Goal: Obtain resource: Download file/media

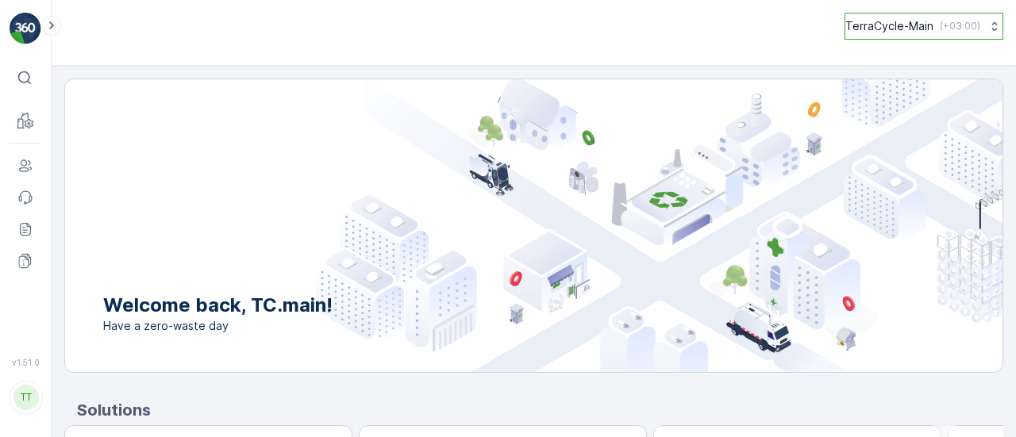
click at [869, 33] on p "TerraCycle-Main" at bounding box center [889, 26] width 88 height 16
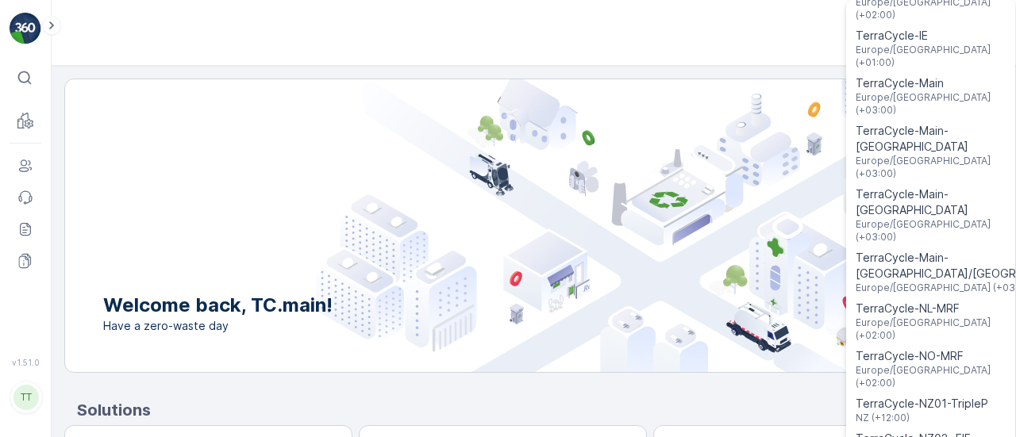
scroll to position [699, 0]
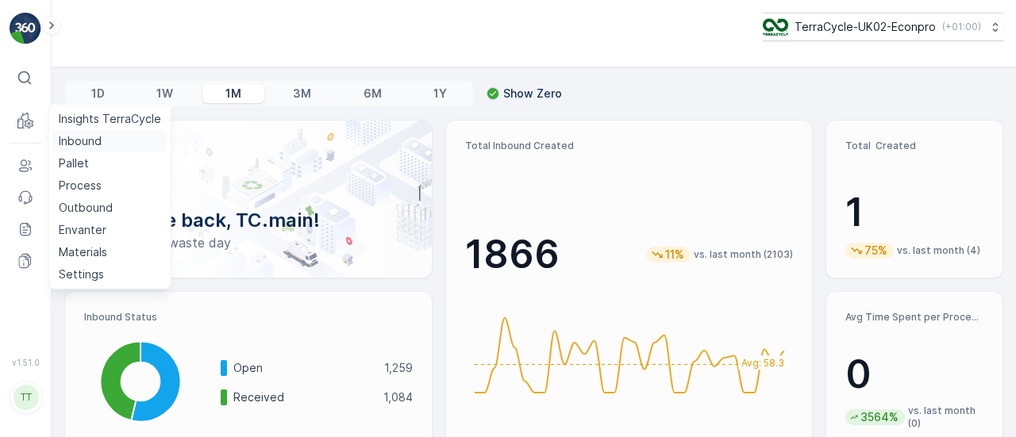
click at [62, 140] on p "Inbound" at bounding box center [80, 141] width 43 height 16
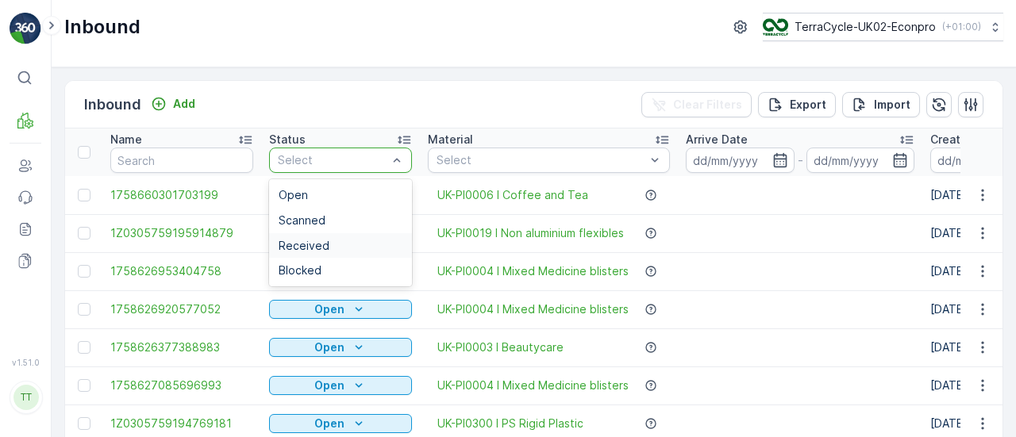
click at [303, 245] on span "Received" at bounding box center [303, 246] width 51 height 13
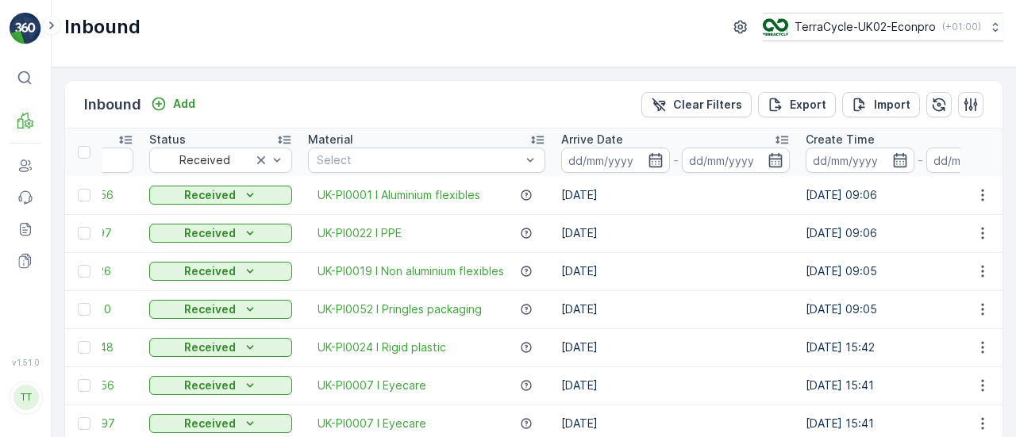
scroll to position [0, 87]
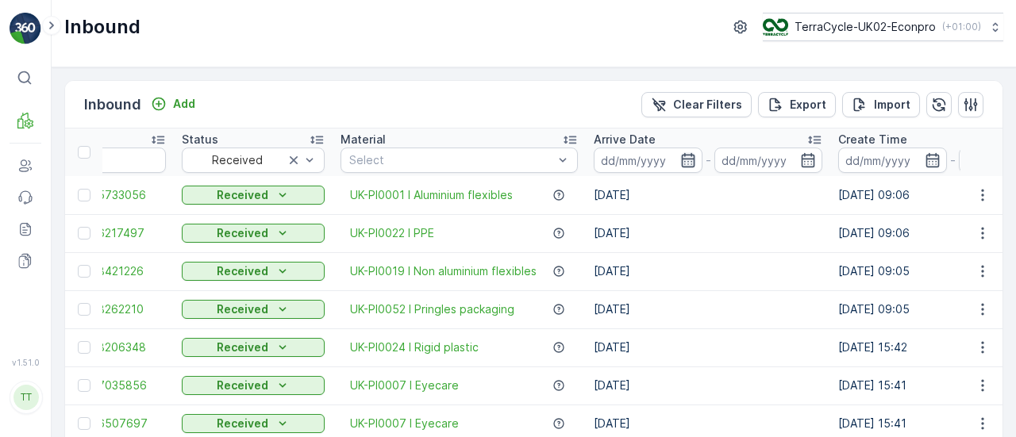
click at [688, 156] on icon "button" at bounding box center [688, 160] width 16 height 16
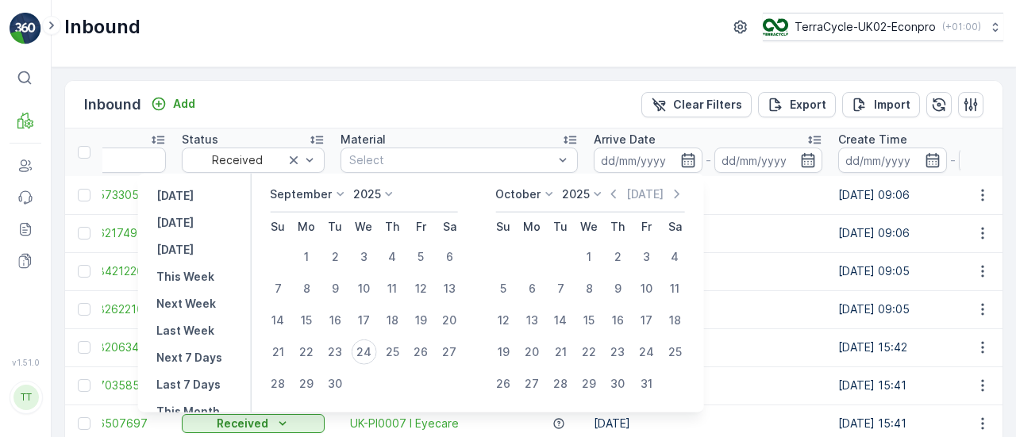
click at [328, 196] on p "September" at bounding box center [301, 194] width 62 height 16
click at [313, 209] on span "January" at bounding box center [300, 217] width 42 height 16
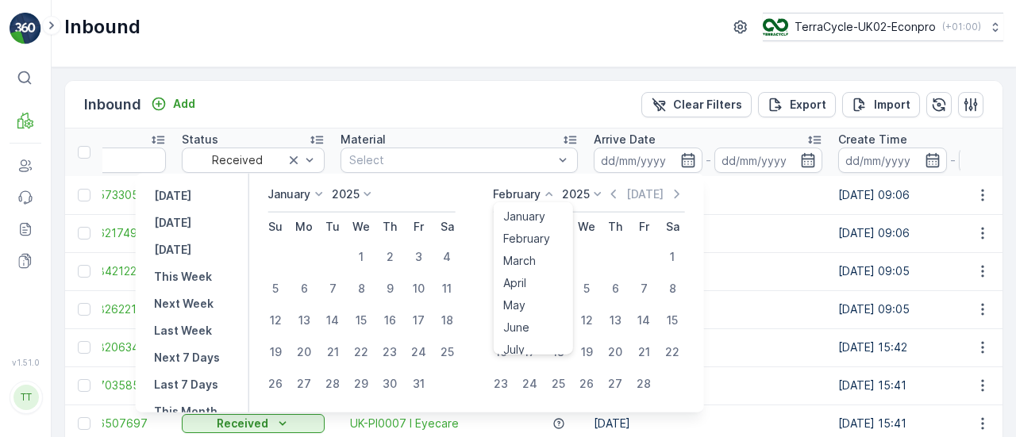
click at [540, 188] on p "February" at bounding box center [517, 194] width 48 height 16
click at [524, 283] on span "September" at bounding box center [532, 285] width 60 height 16
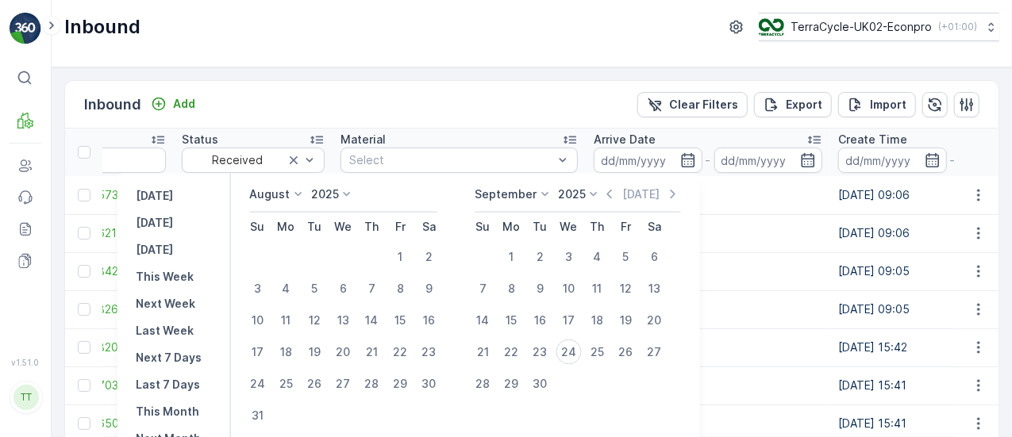
click at [268, 197] on p "August" at bounding box center [269, 194] width 40 height 16
click at [301, 210] on span "January" at bounding box center [280, 217] width 42 height 16
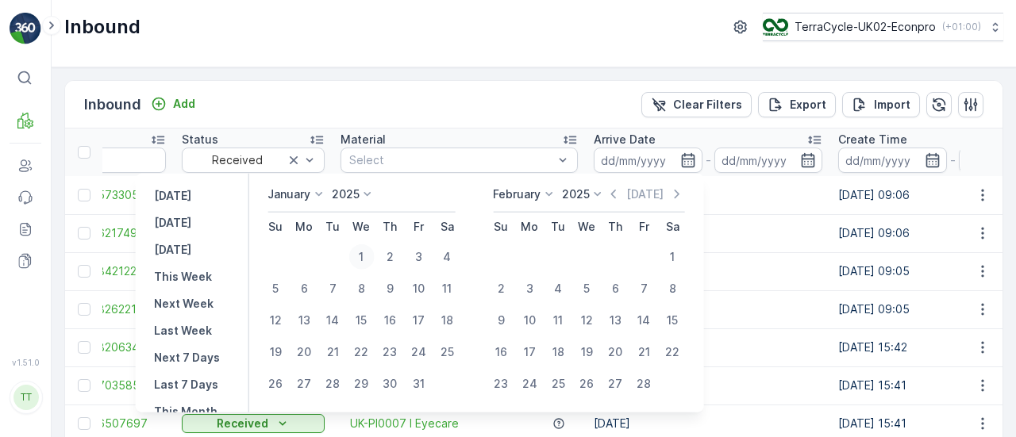
click at [373, 258] on div "1" at bounding box center [360, 256] width 25 height 25
type input "01.01.2025"
click at [543, 197] on div "February" at bounding box center [524, 194] width 63 height 16
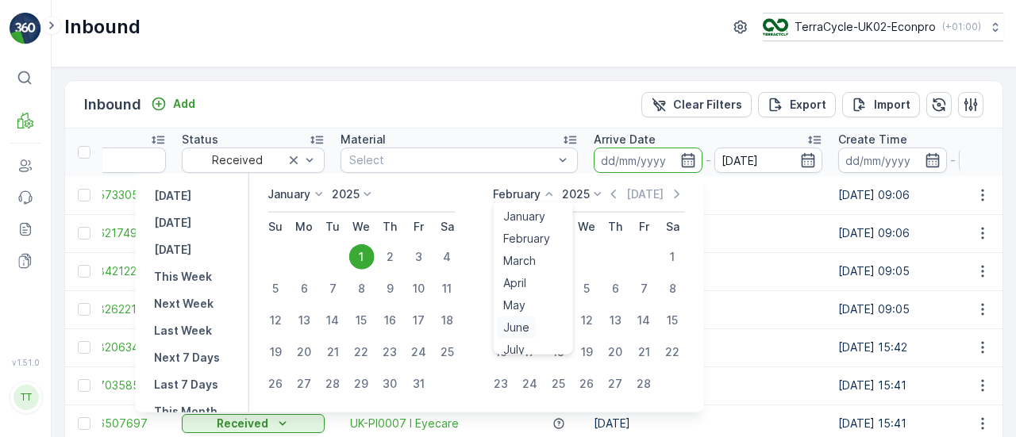
scroll to position [121, 0]
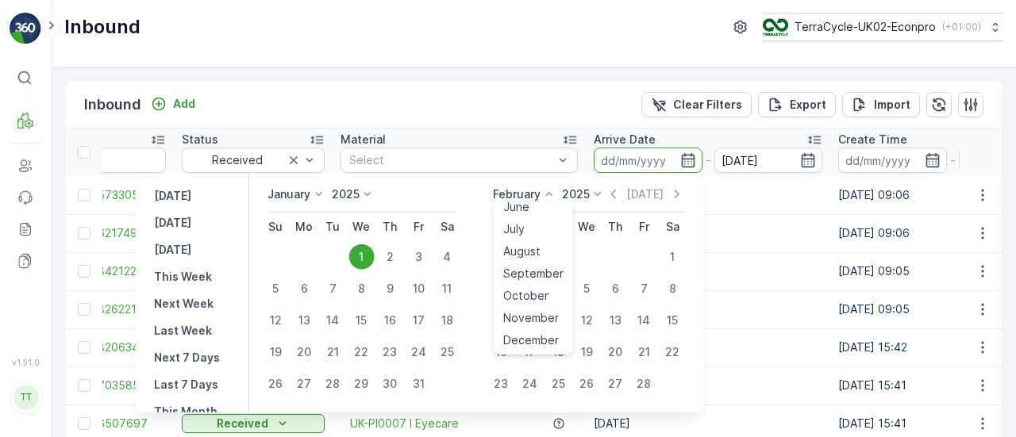
click at [528, 271] on span "September" at bounding box center [532, 274] width 60 height 16
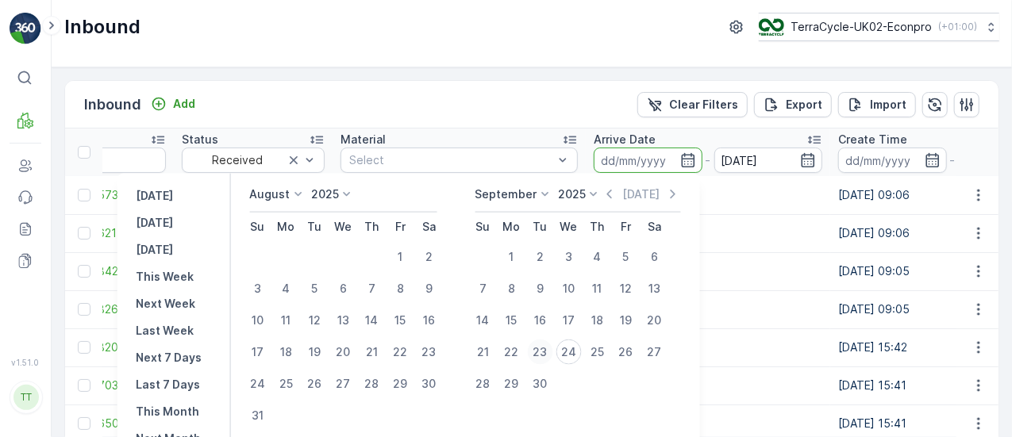
click at [552, 347] on div "23" at bounding box center [539, 352] width 25 height 25
type input "23.09.2025"
click at [687, 158] on icon "button" at bounding box center [687, 160] width 13 height 14
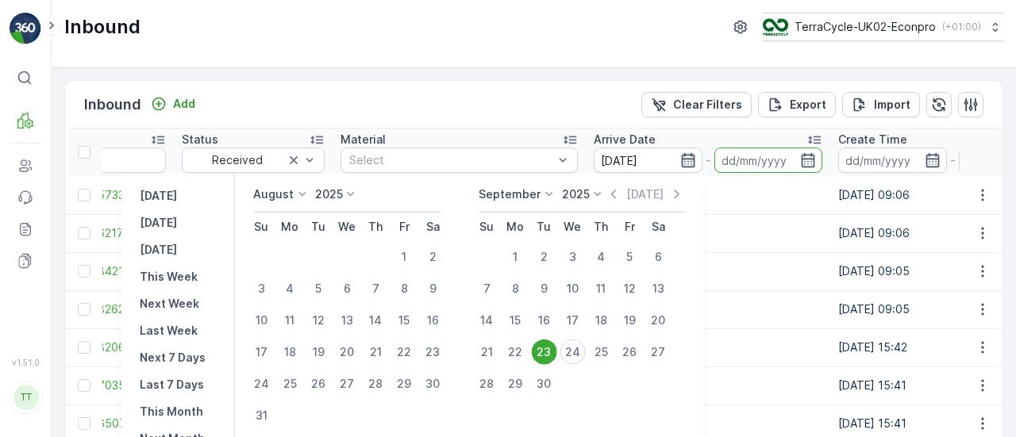
type input "23.09.2025"
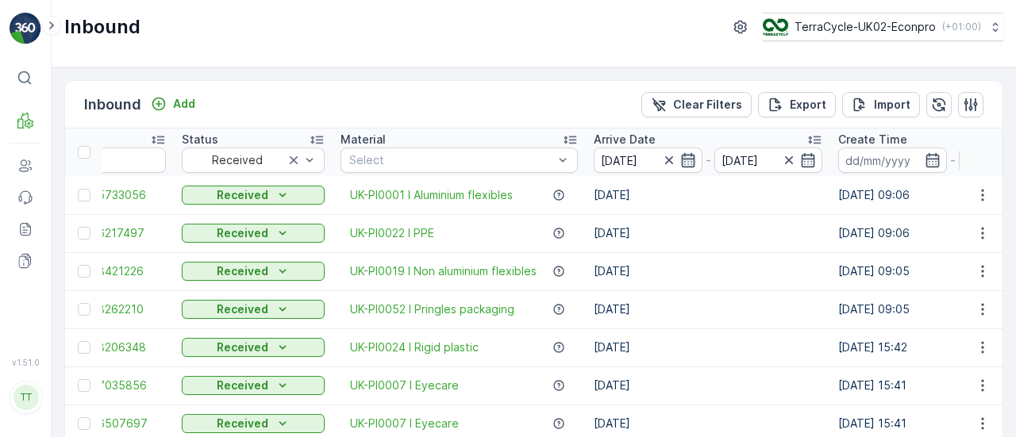
click at [687, 158] on icon "button" at bounding box center [687, 160] width 13 height 14
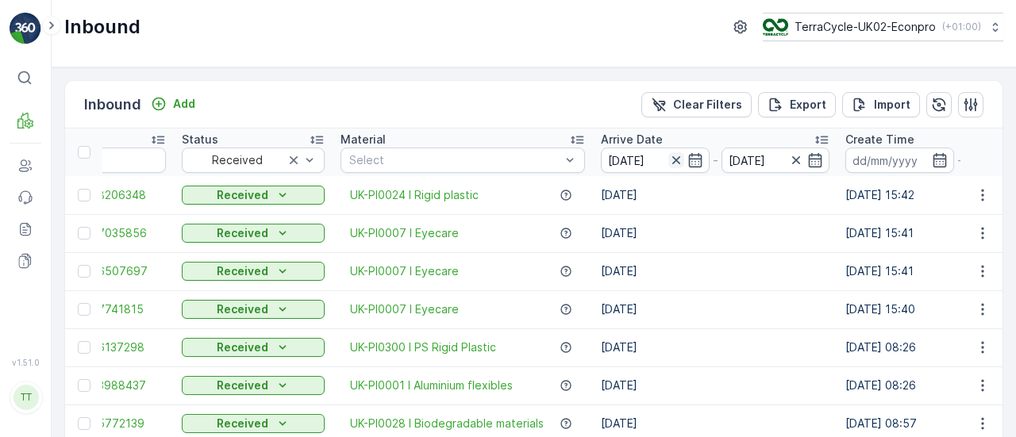
click at [671, 158] on icon "button" at bounding box center [676, 160] width 16 height 16
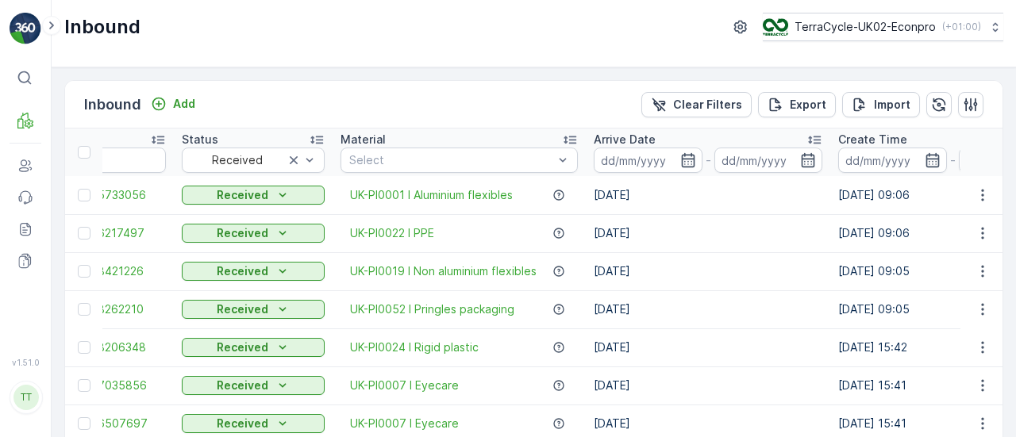
click at [671, 158] on input at bounding box center [647, 160] width 109 height 25
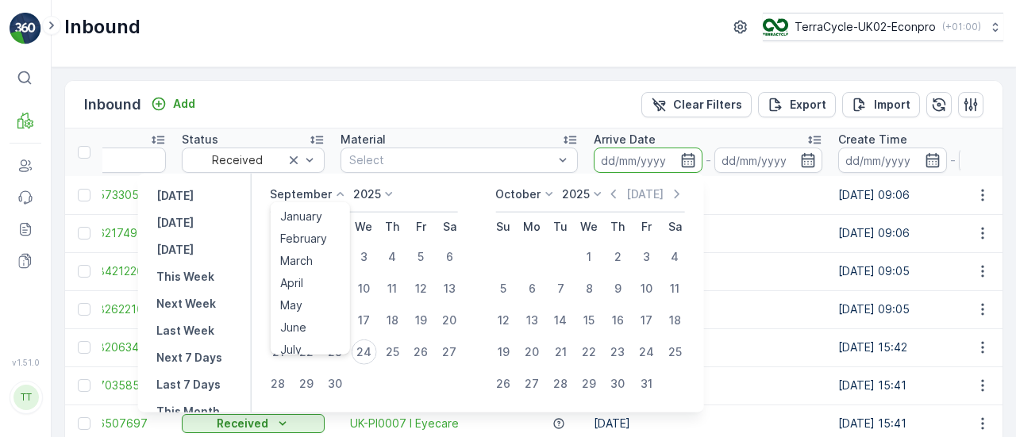
click at [313, 190] on p "September" at bounding box center [301, 194] width 62 height 16
click at [306, 213] on span "January" at bounding box center [300, 217] width 42 height 16
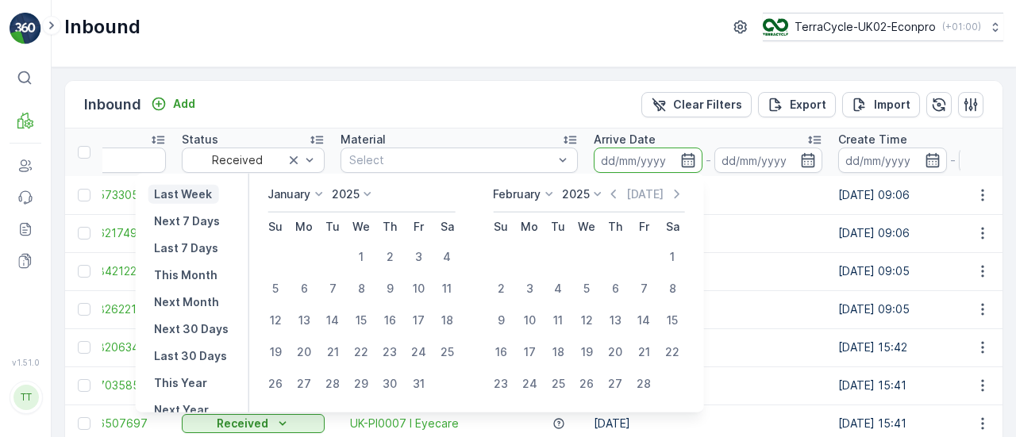
scroll to position [144, 0]
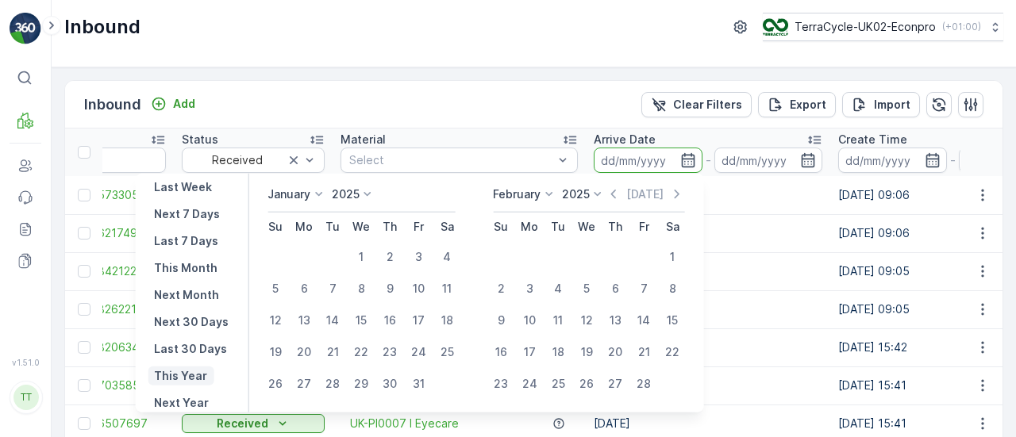
click at [181, 375] on p "This Year" at bounding box center [180, 376] width 53 height 16
type input "01.01.2025"
type input "31.12.2025"
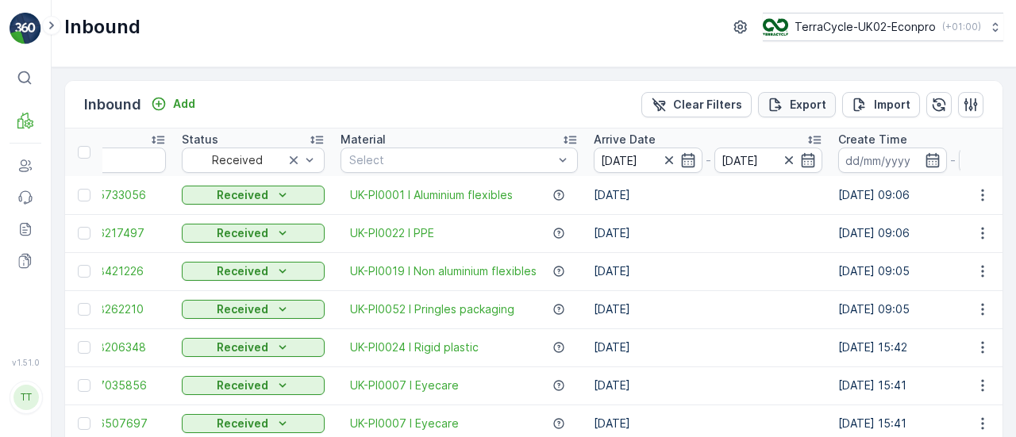
click at [809, 107] on p "Export" at bounding box center [807, 105] width 36 height 16
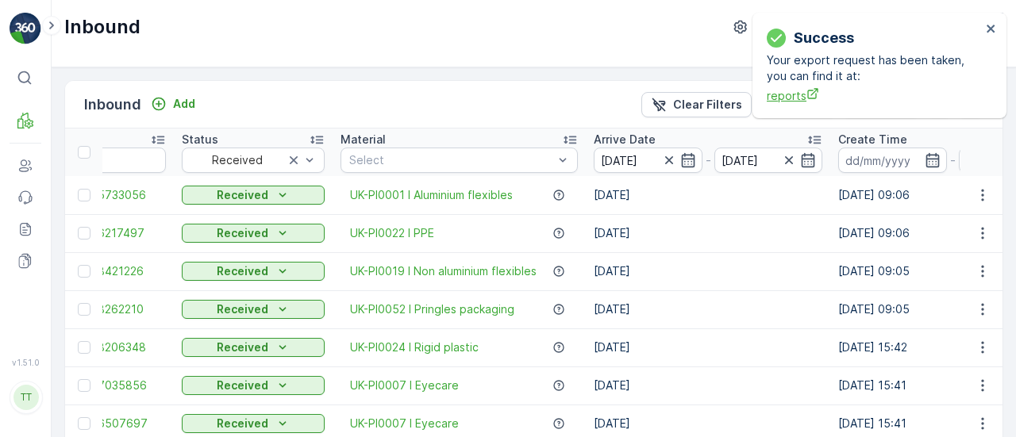
click at [793, 97] on span "reports" at bounding box center [873, 95] width 214 height 17
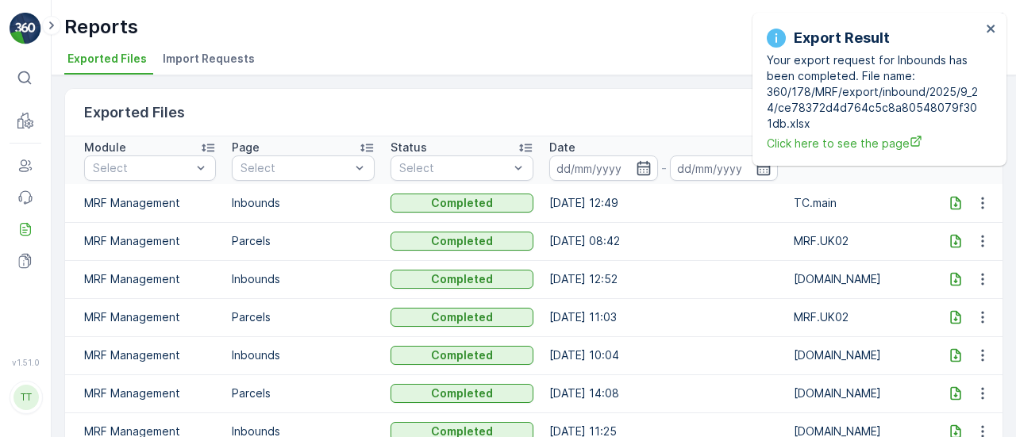
click at [952, 206] on icon at bounding box center [955, 203] width 16 height 16
click at [818, 144] on span "Click here to see the page" at bounding box center [873, 143] width 214 height 17
